Goal: Task Accomplishment & Management: Complete application form

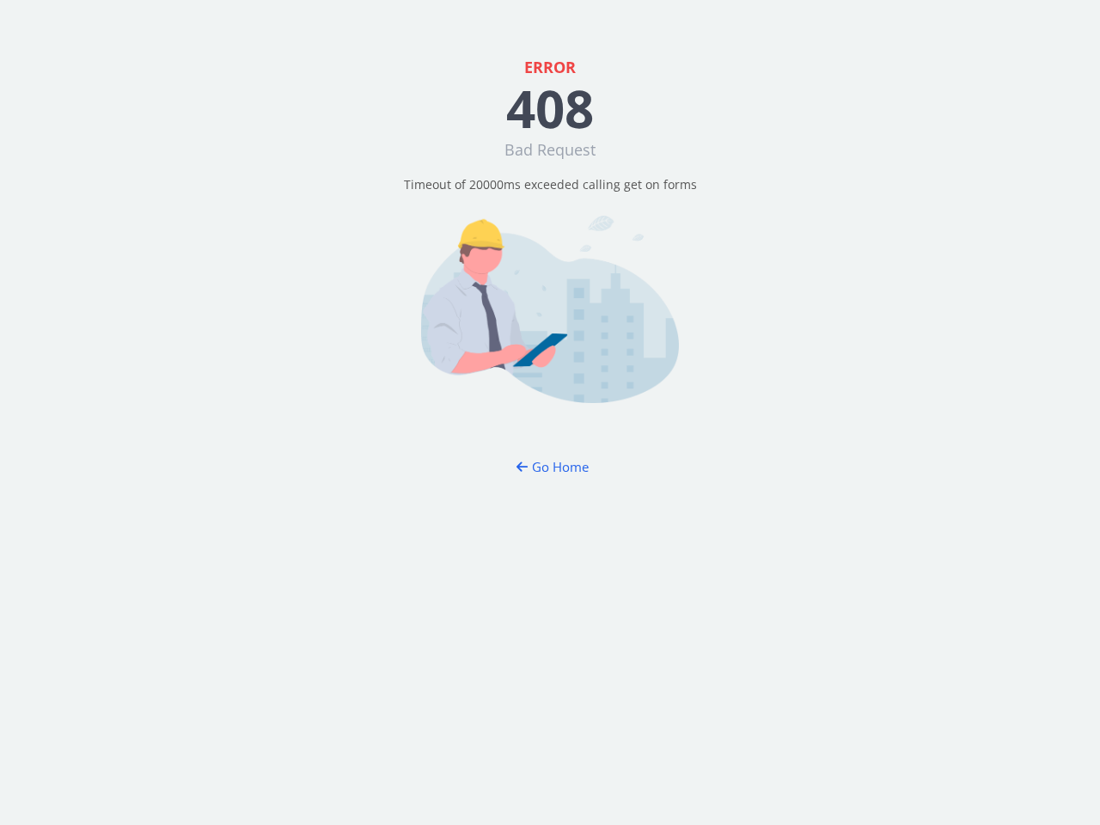
click at [550, 412] on div "ERROR 408 Bad Request Timeout of 20000ms exceeded calling get on forms Go Home" at bounding box center [550, 412] width 1100 height 825
click at [549, 467] on button "Go Home" at bounding box center [550, 467] width 101 height 32
